Goal: Task Accomplishment & Management: Use online tool/utility

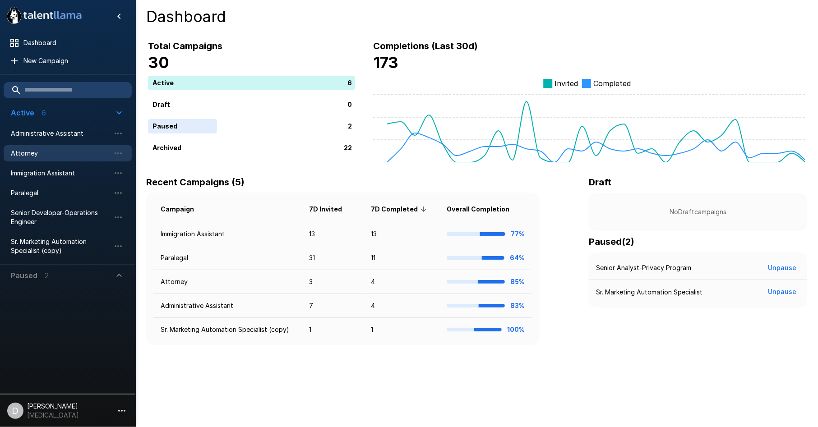
click at [65, 149] on span "Attorney" at bounding box center [60, 153] width 99 height 9
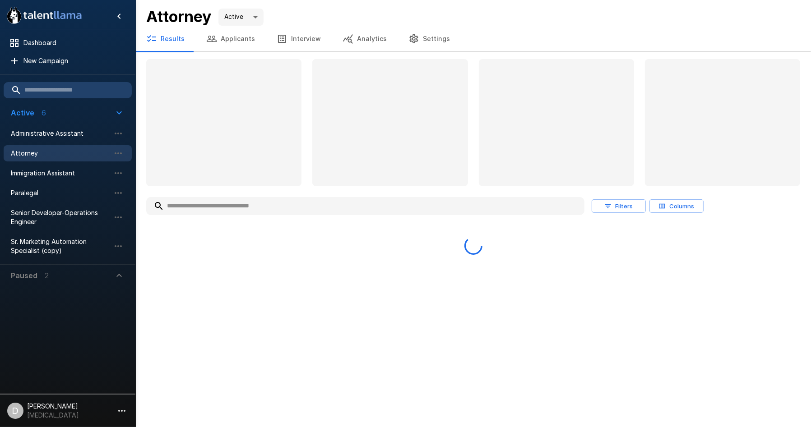
click at [286, 203] on input "text" at bounding box center [365, 206] width 438 height 16
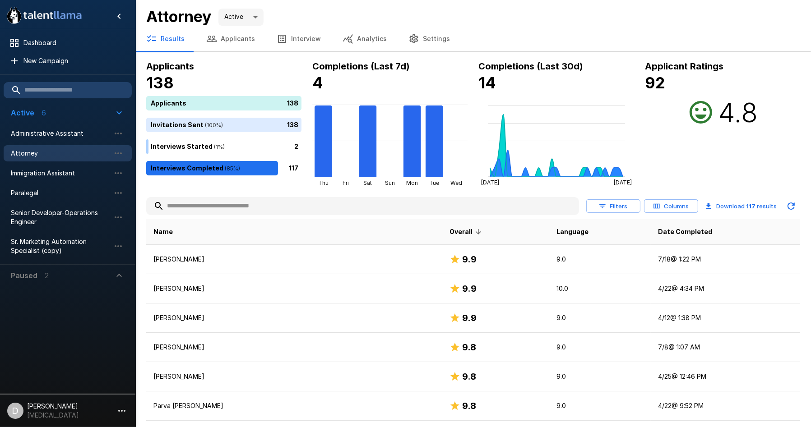
click at [295, 207] on input "text" at bounding box center [362, 206] width 433 height 16
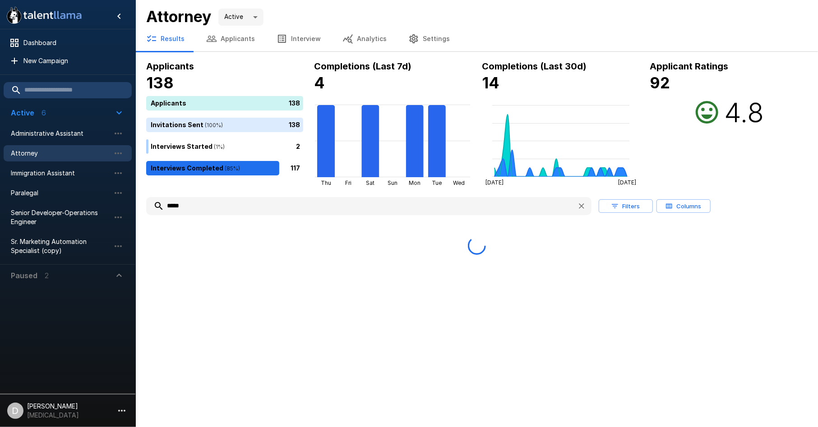
type input "*****"
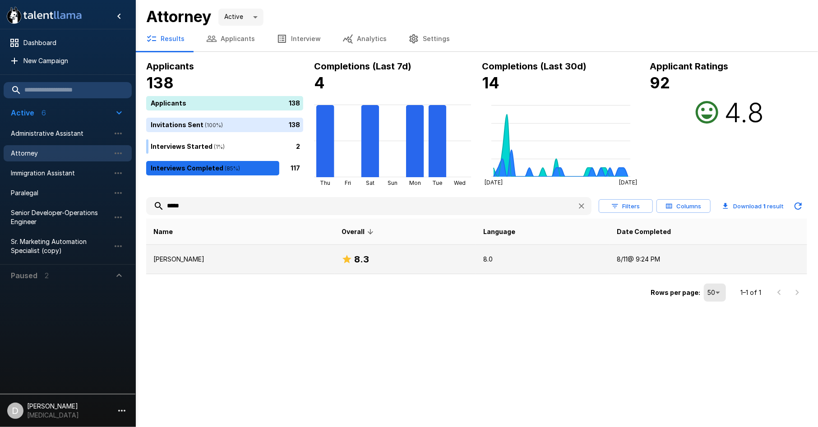
click at [254, 272] on td "[PERSON_NAME]" at bounding box center [240, 259] width 188 height 29
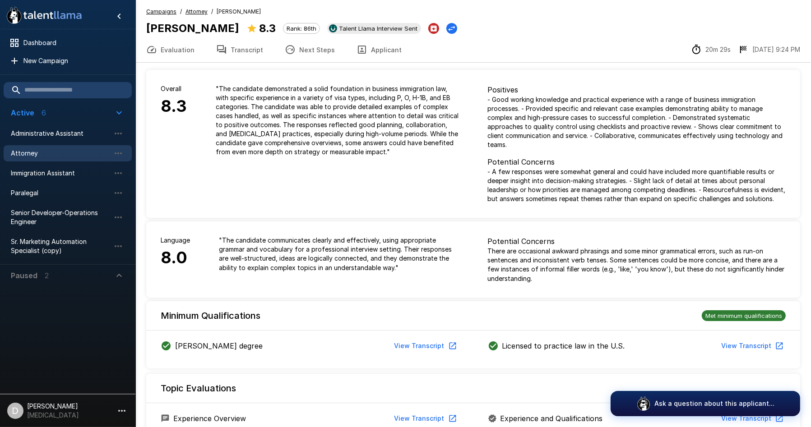
click at [310, 51] on button "Next Steps" at bounding box center [310, 49] width 72 height 25
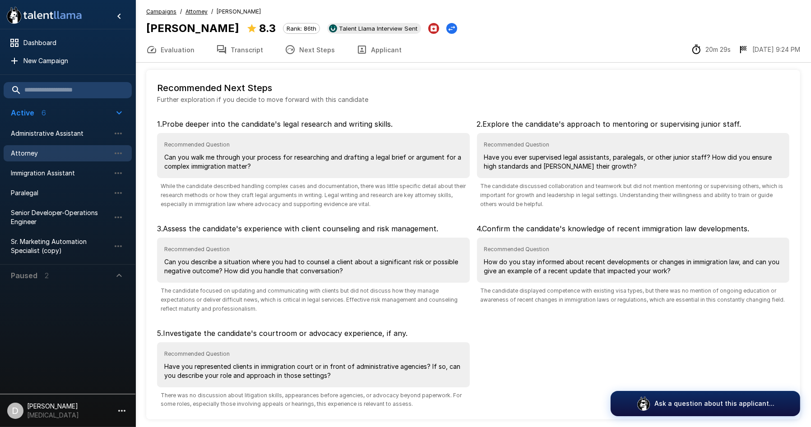
click at [237, 55] on button "Transcript" at bounding box center [239, 49] width 69 height 25
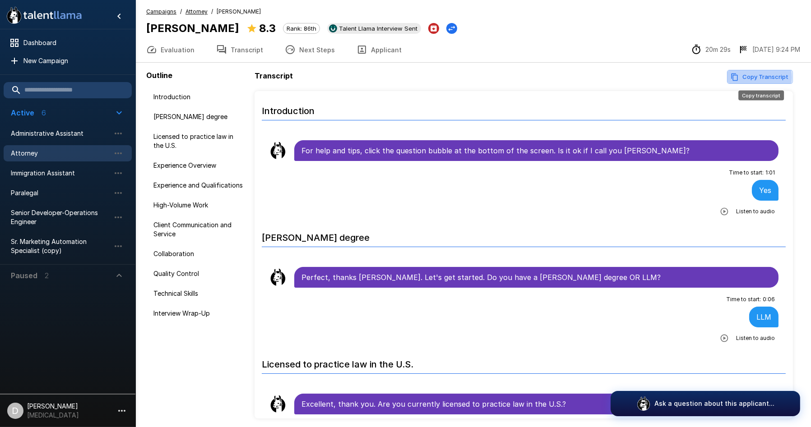
click at [751, 77] on button "Copy Transcript" at bounding box center [760, 77] width 66 height 14
click at [88, 275] on span "Paused 2" at bounding box center [62, 275] width 103 height 11
